Goal: Task Accomplishment & Management: Use online tool/utility

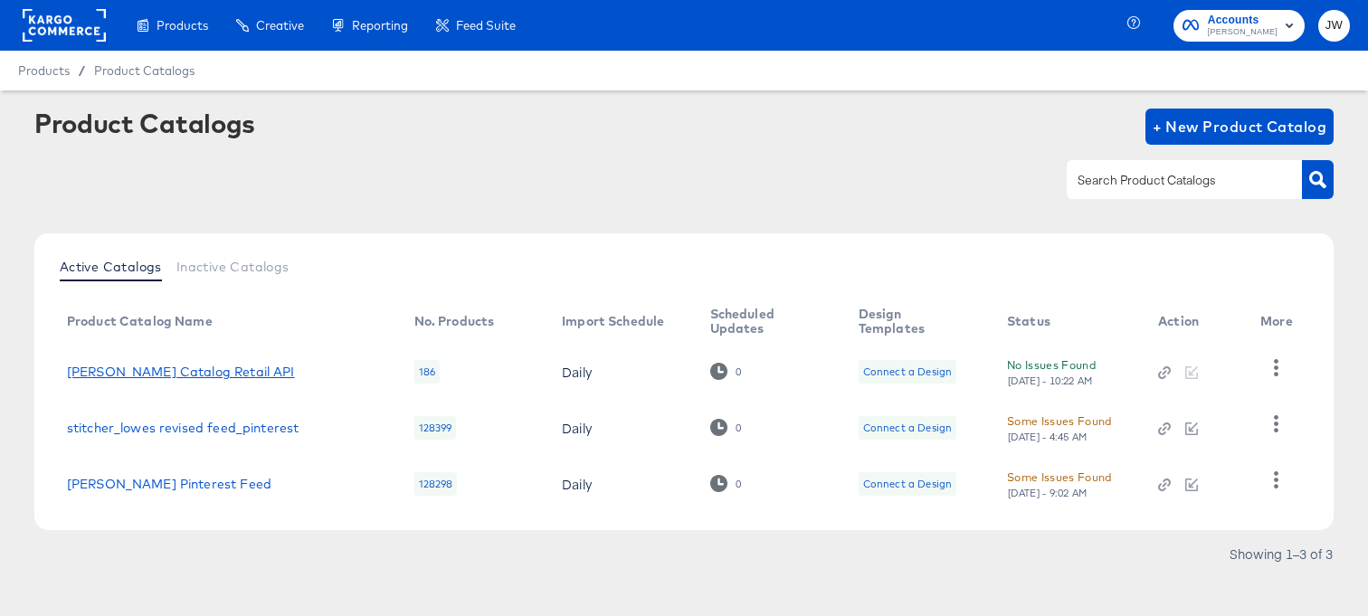
click at [155, 371] on link "[PERSON_NAME] Catalog Retail API" at bounding box center [181, 372] width 228 height 14
click at [227, 376] on link "[PERSON_NAME] Catalog Retail API" at bounding box center [181, 372] width 228 height 14
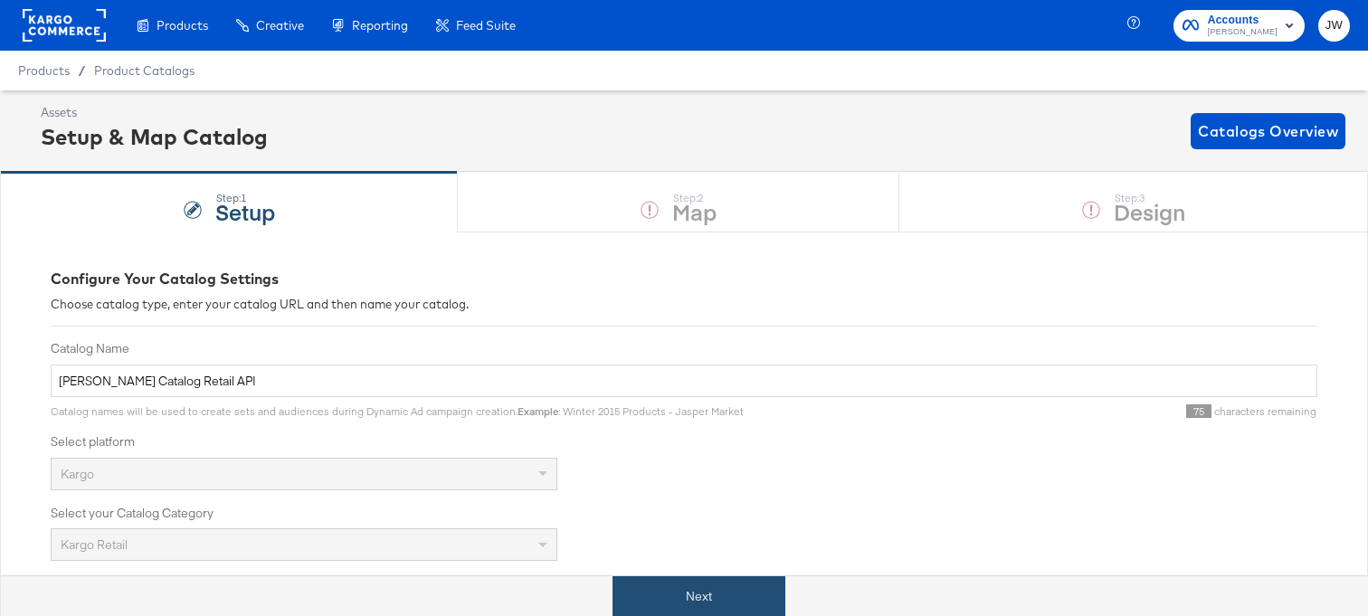
click at [653, 596] on button "Next" at bounding box center [699, 596] width 173 height 41
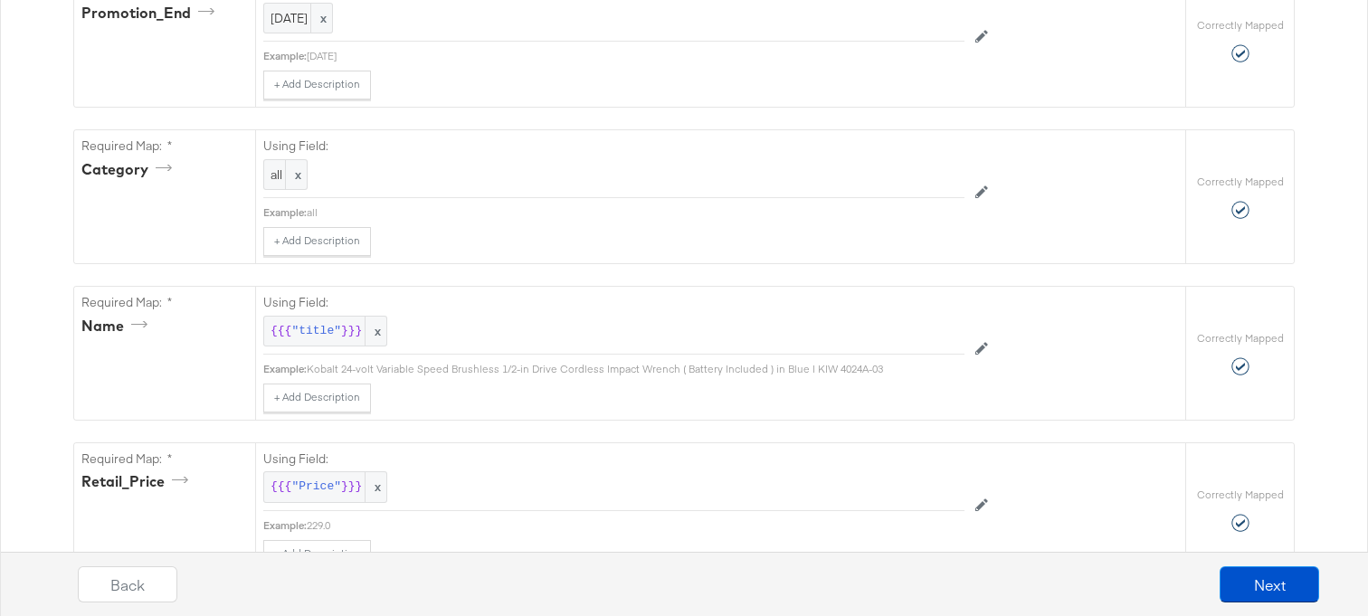
scroll to position [607, 0]
